Goal: Information Seeking & Learning: Learn about a topic

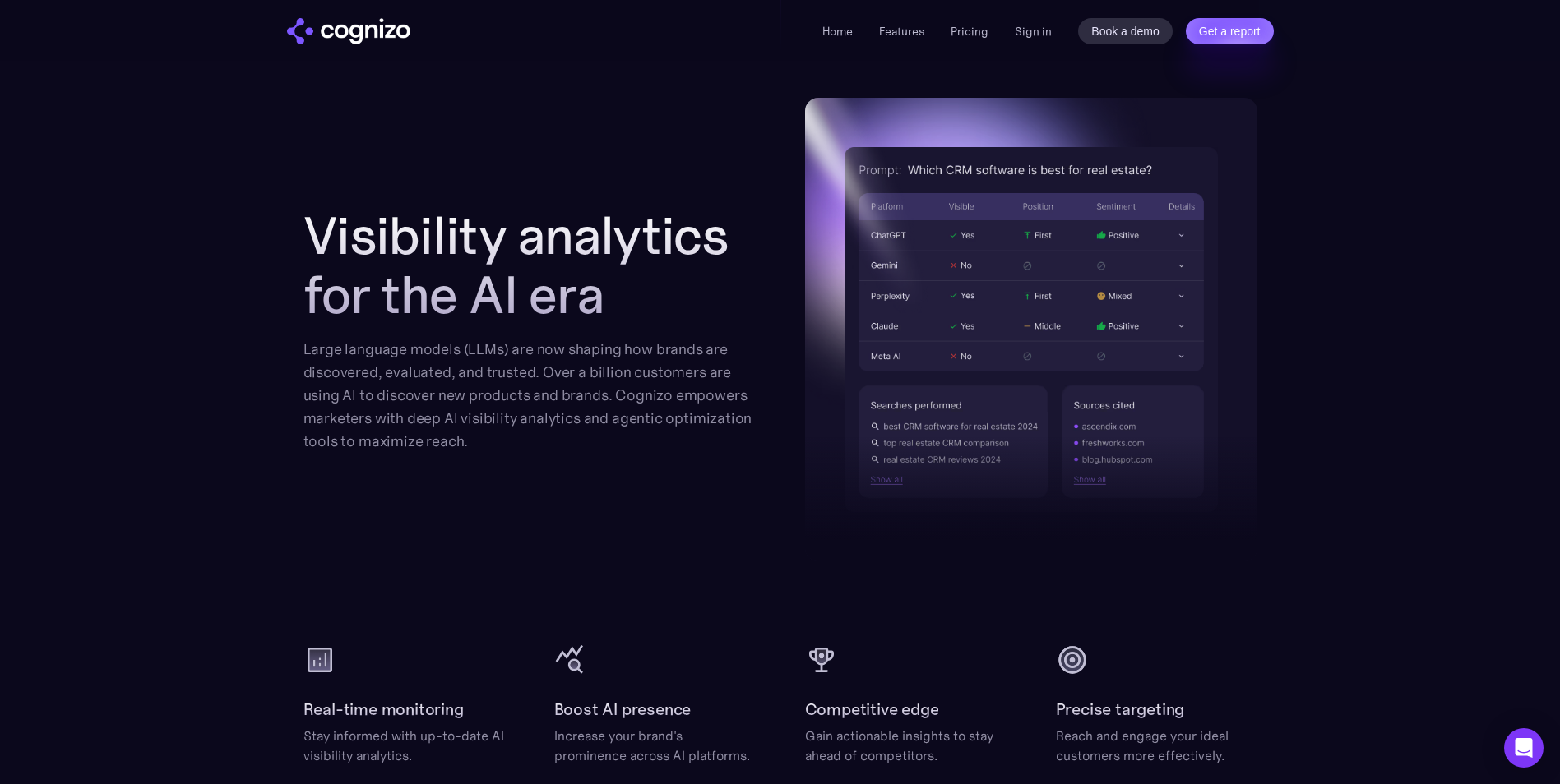
scroll to position [1725, 0]
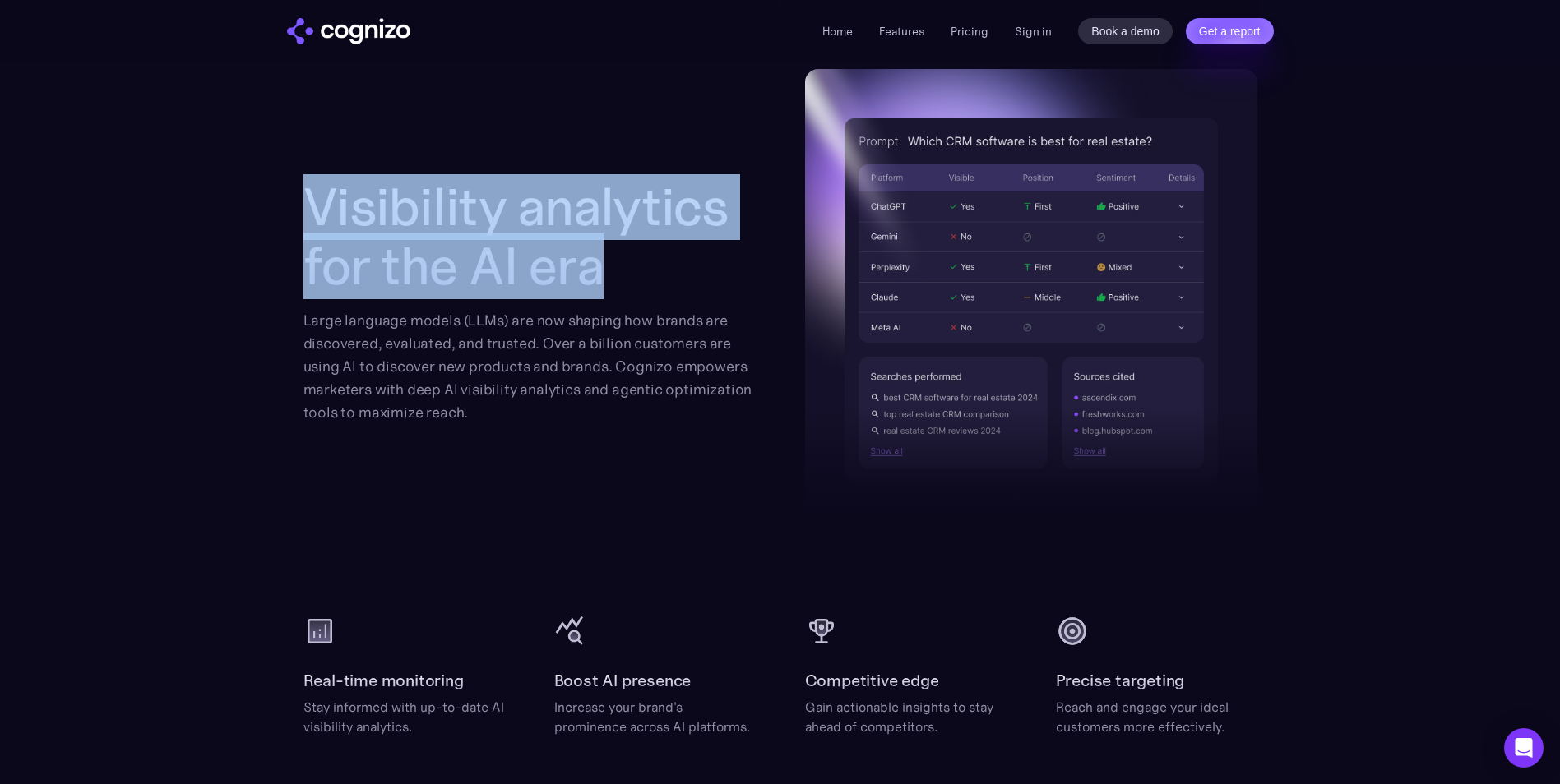
drag, startPoint x: 312, startPoint y: 172, endPoint x: 620, endPoint y: 271, distance: 323.5
click at [620, 271] on div "Visibility analytics for the AI era Large language models (LLMs) are now shapin…" at bounding box center [780, 300] width 953 height 463
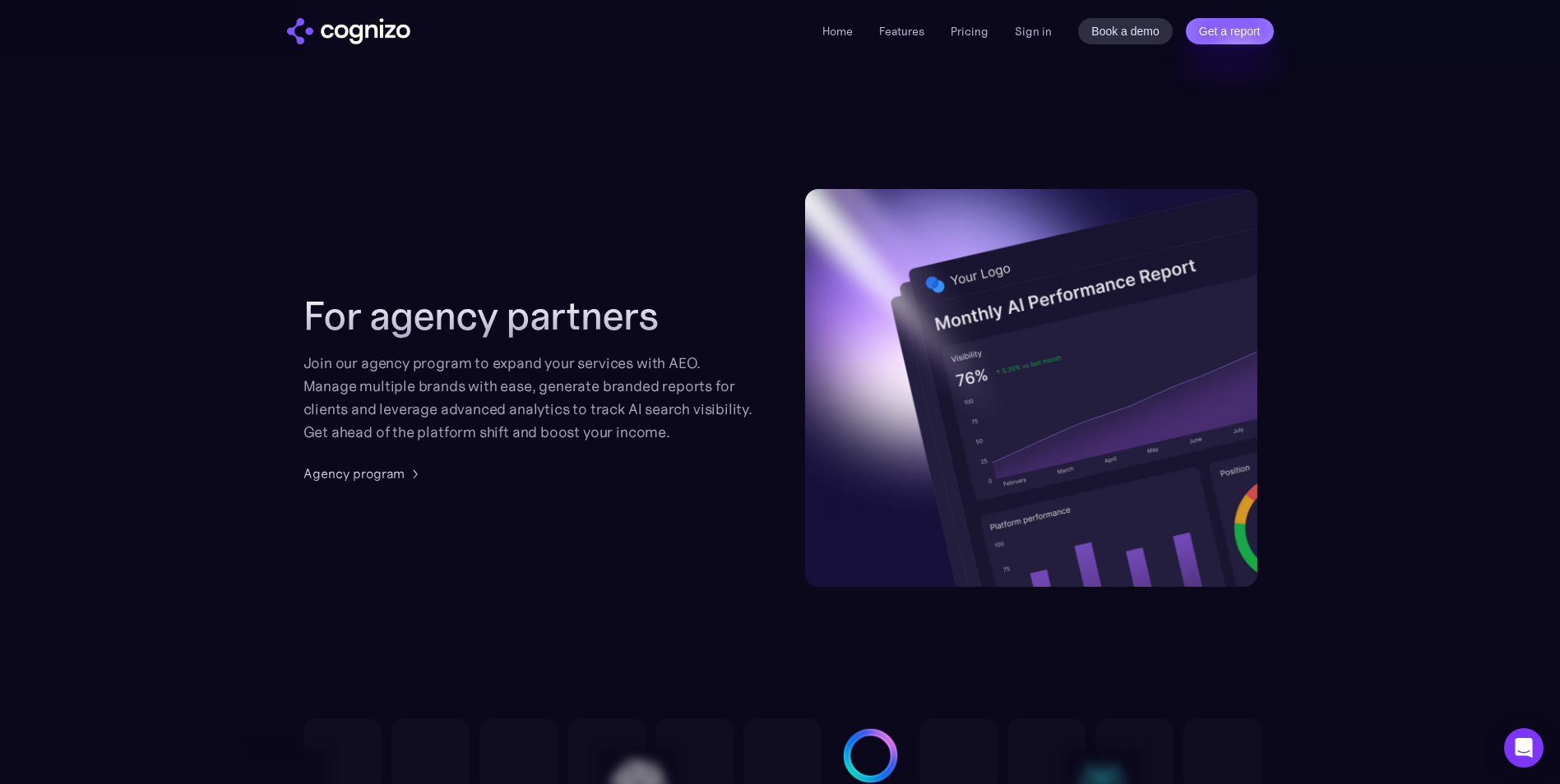
scroll to position [3862, 0]
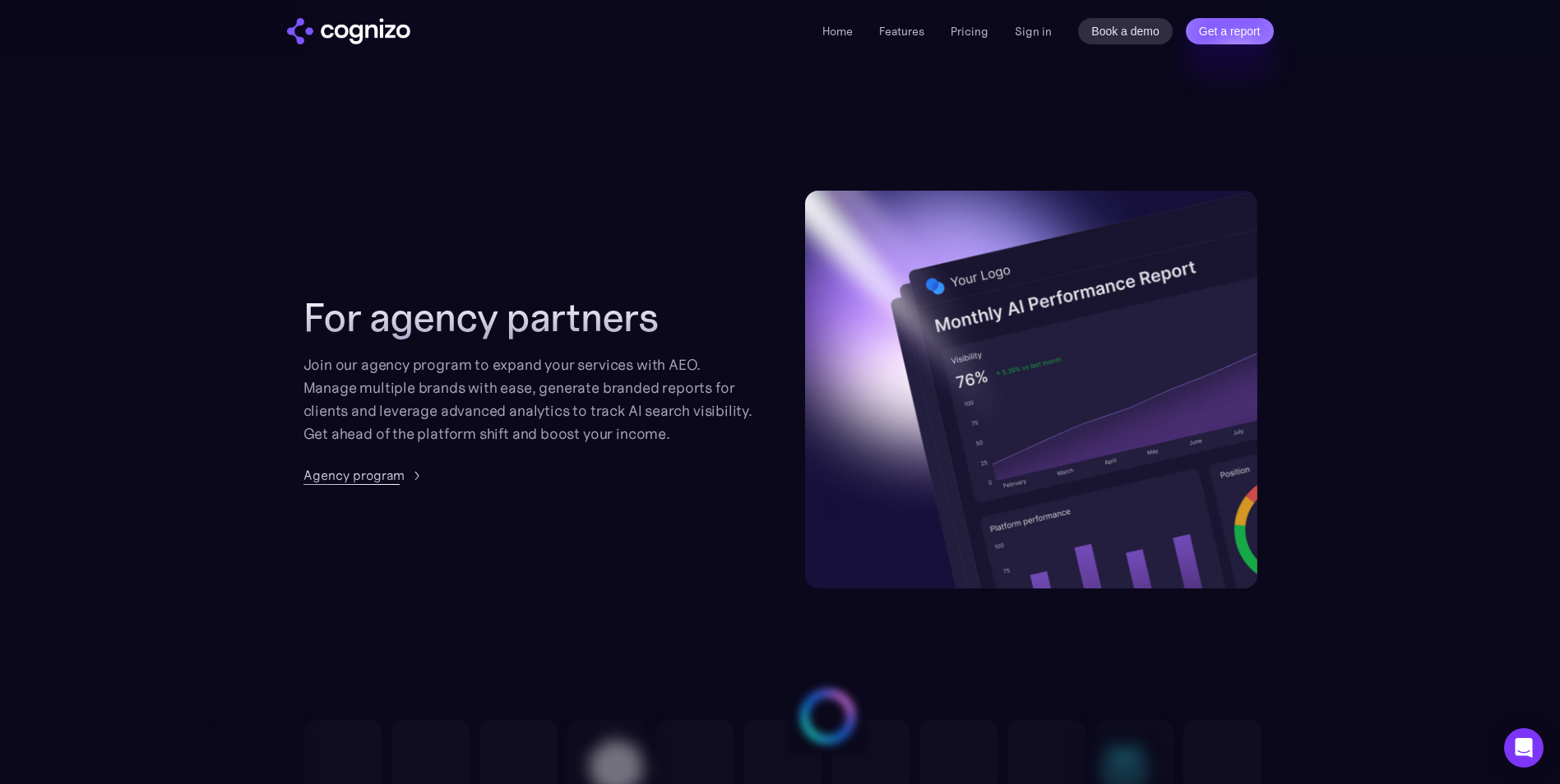
click at [360, 469] on div "Agency program" at bounding box center [354, 475] width 101 height 19
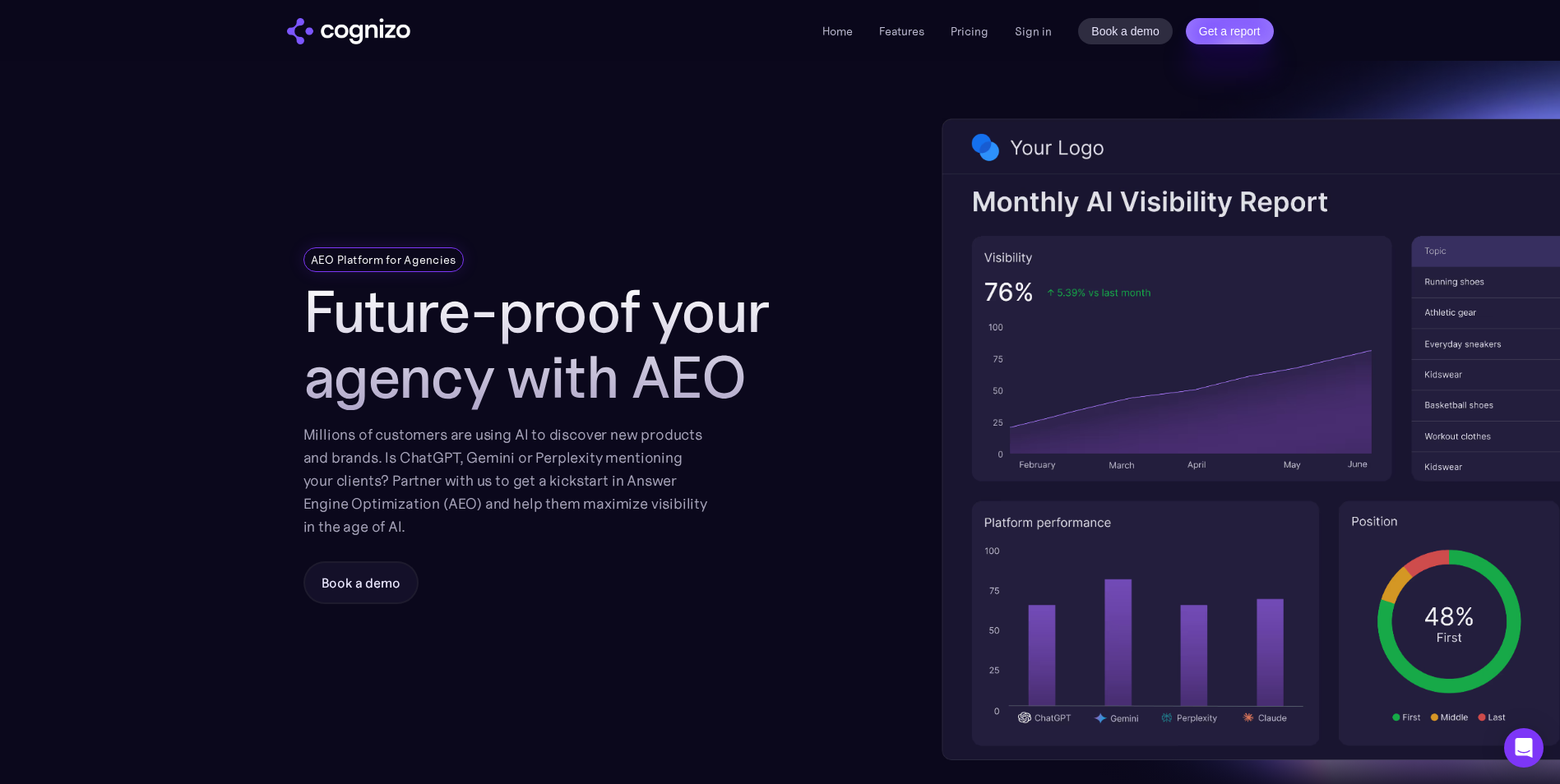
click at [728, 236] on div "AEO Platform for Agencies Future-proof your agency with AEO Millions of custome…" at bounding box center [558, 439] width 509 height 757
click at [972, 39] on li "Pricing" at bounding box center [969, 31] width 38 height 19
click at [978, 20] on div "Home Features Pricing Book a demo Get a report Sign in Book a demo Get a report" at bounding box center [1048, 31] width 451 height 26
click at [974, 36] on link "Pricing" at bounding box center [969, 31] width 38 height 15
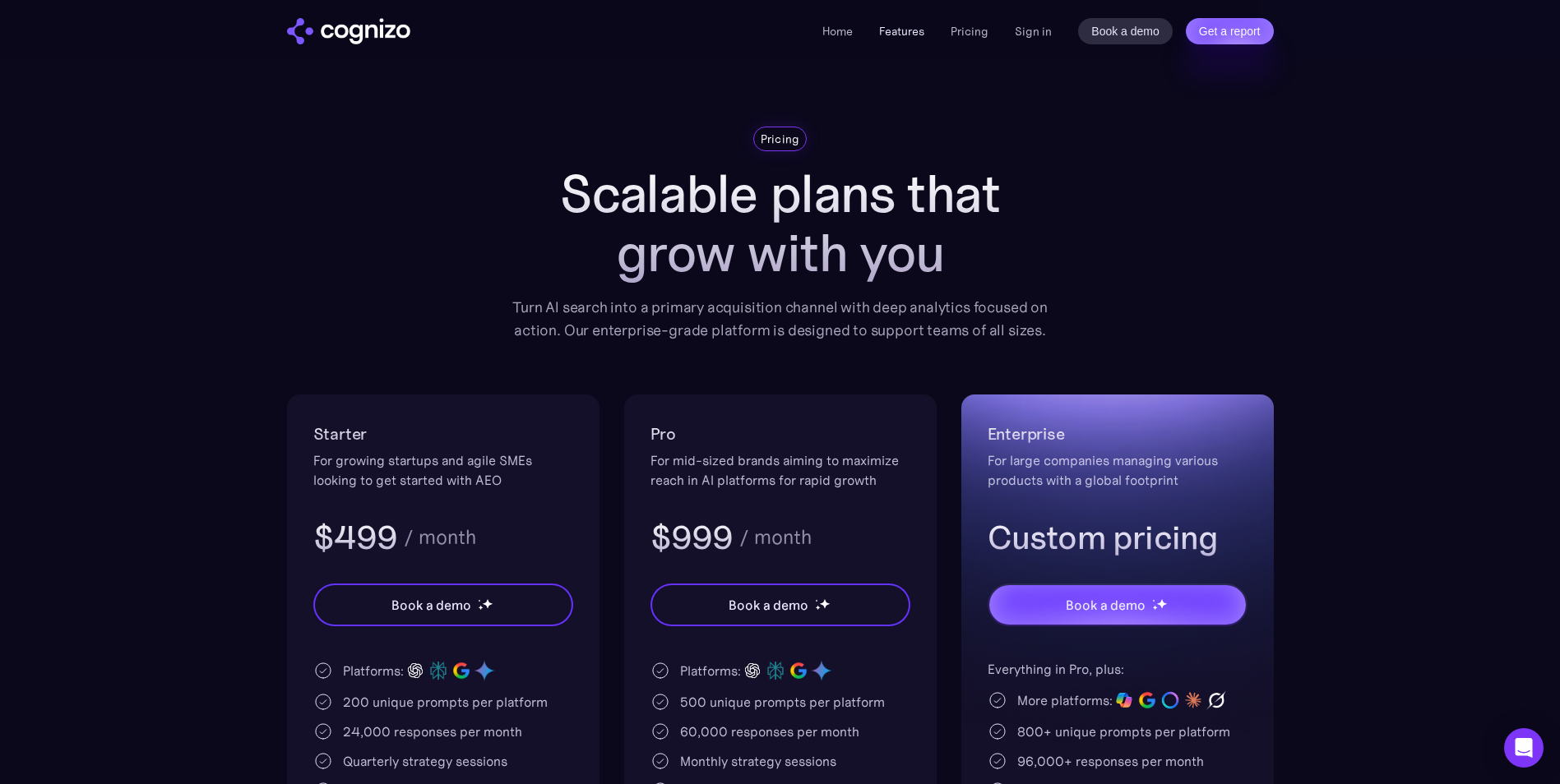
click at [919, 34] on link "Features" at bounding box center [901, 31] width 46 height 15
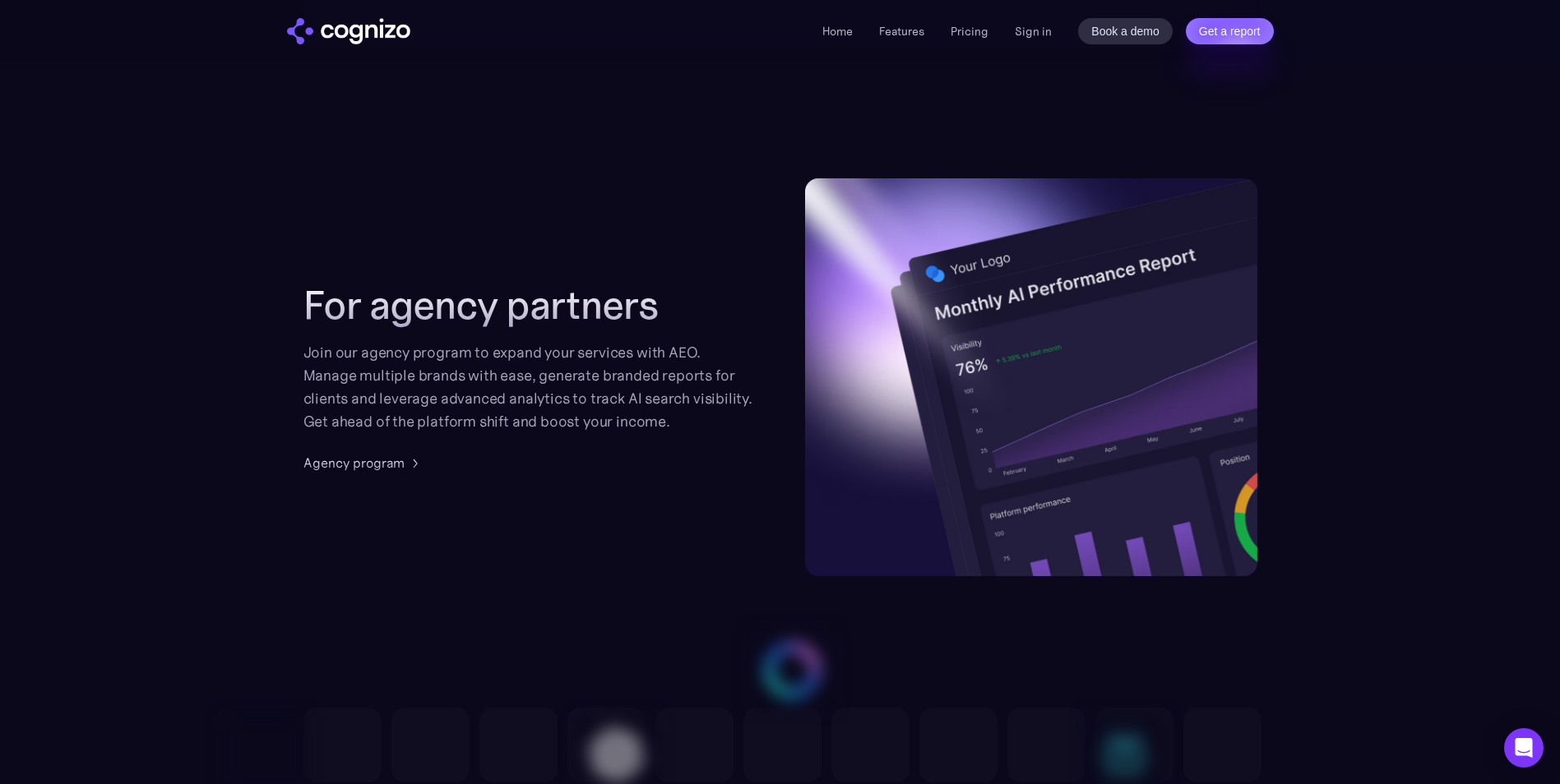
scroll to position [3875, 0]
